Goal: Transaction & Acquisition: Book appointment/travel/reservation

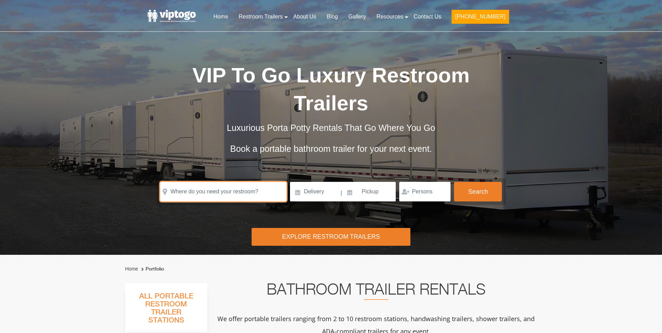
click at [234, 182] on input "text" at bounding box center [223, 192] width 126 height 20
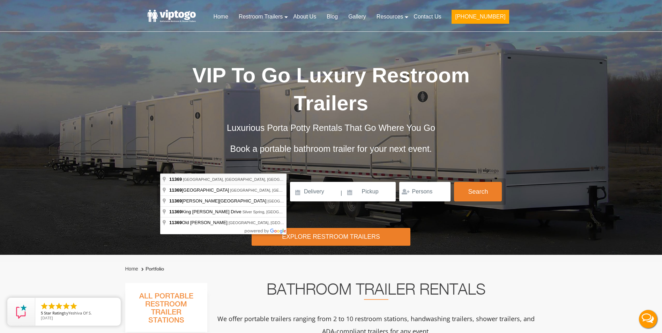
type input "East Elmhurst, NY 11369, USA"
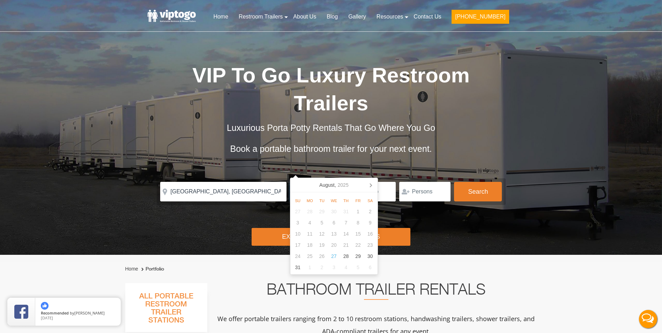
click at [297, 182] on input at bounding box center [315, 192] width 50 height 20
click at [368, 182] on icon at bounding box center [370, 184] width 11 height 11
click at [358, 245] on div "24" at bounding box center [358, 244] width 12 height 11
type input "[DATE]"
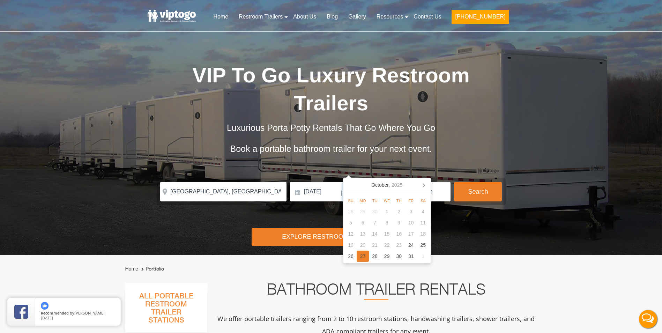
click at [366, 258] on div "27" at bounding box center [363, 256] width 12 height 11
type input "[DATE]"
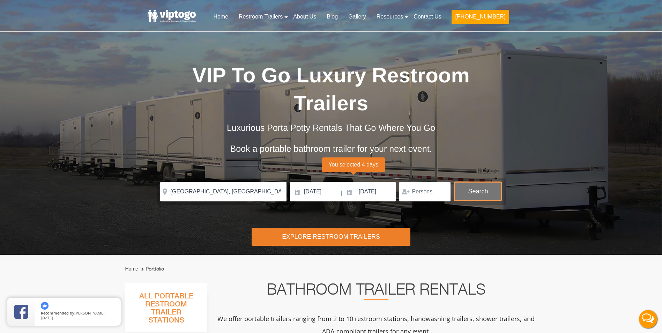
click at [490, 182] on button "Search" at bounding box center [478, 191] width 48 height 19
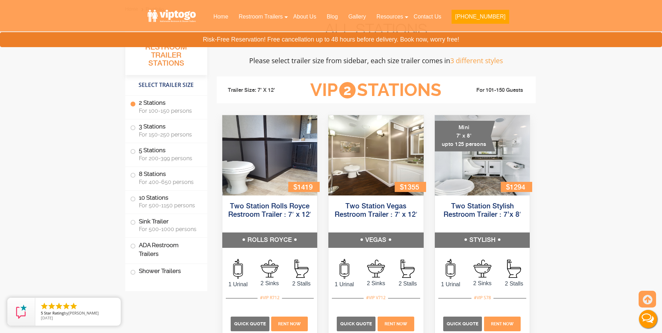
scroll to position [318, 0]
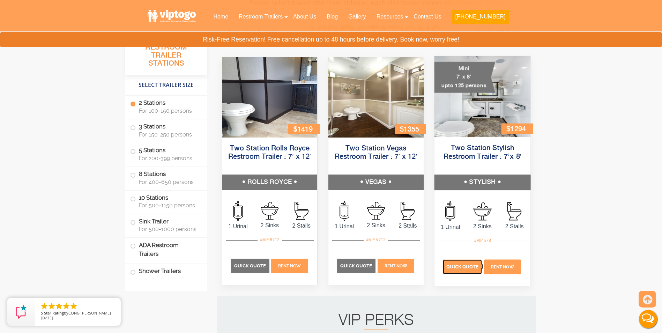
click at [468, 266] on span "Quick Quote" at bounding box center [462, 266] width 32 height 5
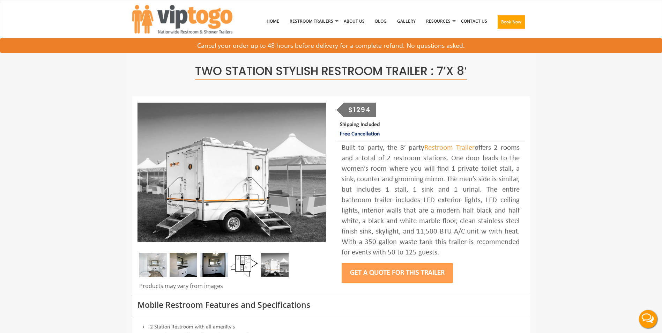
click at [403, 267] on button "Get a Quote for this Trailer" at bounding box center [397, 273] width 111 height 20
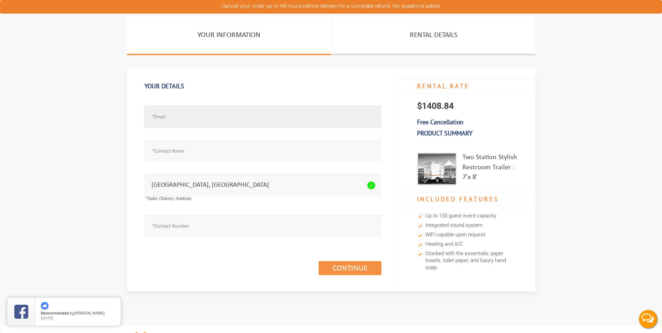
drag, startPoint x: 48, startPoint y: 13, endPoint x: 204, endPoint y: 115, distance: 186.5
click at [204, 115] on input "text" at bounding box center [263, 117] width 237 height 22
click at [220, 112] on input "text" at bounding box center [263, 117] width 237 height 22
type input "tixicarlos3@gmail.com"
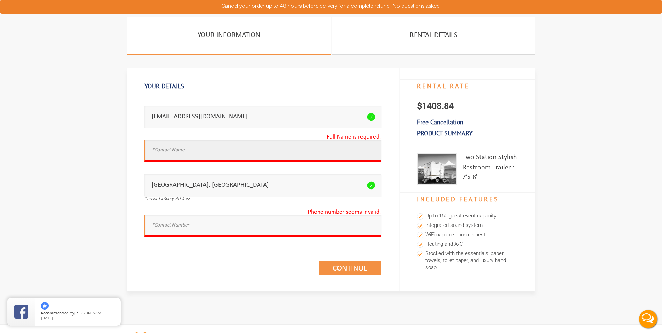
drag, startPoint x: 218, startPoint y: 141, endPoint x: 217, endPoint y: 149, distance: 7.4
click at [218, 148] on input "text" at bounding box center [263, 151] width 237 height 22
type input "c"
type input "CARLOS TIXI"
click at [211, 229] on input "text" at bounding box center [263, 226] width 237 height 22
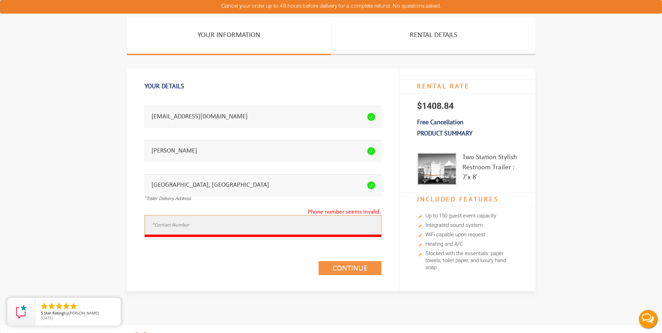
click at [182, 227] on input "text" at bounding box center [263, 226] width 237 height 22
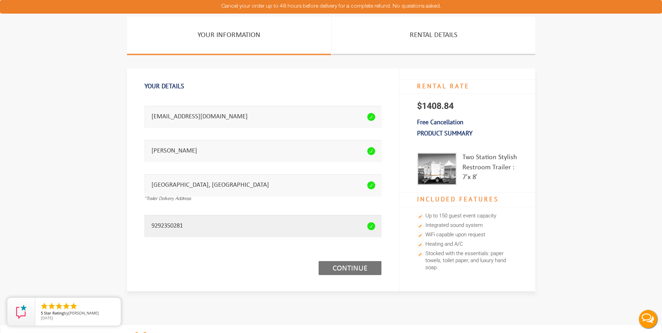
type input "9292350281"
click at [363, 265] on link "Continue (1/3)" at bounding box center [350, 268] width 63 height 14
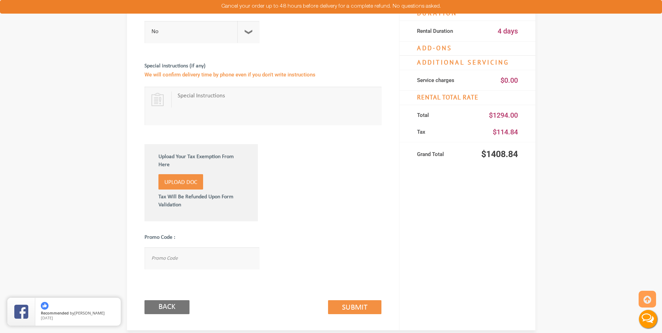
scroll to position [384, 0]
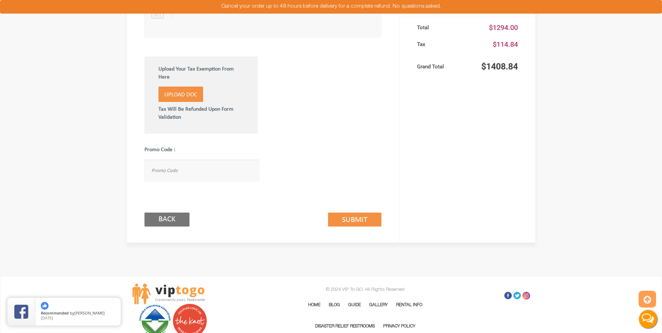
click at [342, 229] on div "Back Submit (2/3)" at bounding box center [263, 212] width 237 height 40
click at [342, 217] on link "Submit (2/3)" at bounding box center [354, 220] width 53 height 14
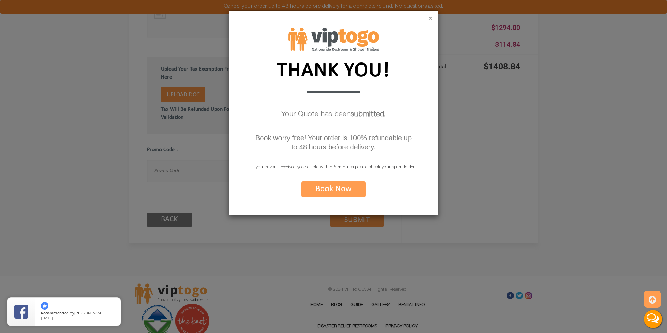
click at [430, 21] on button "×" at bounding box center [431, 18] width 4 height 7
